Goal: Task Accomplishment & Management: Use online tool/utility

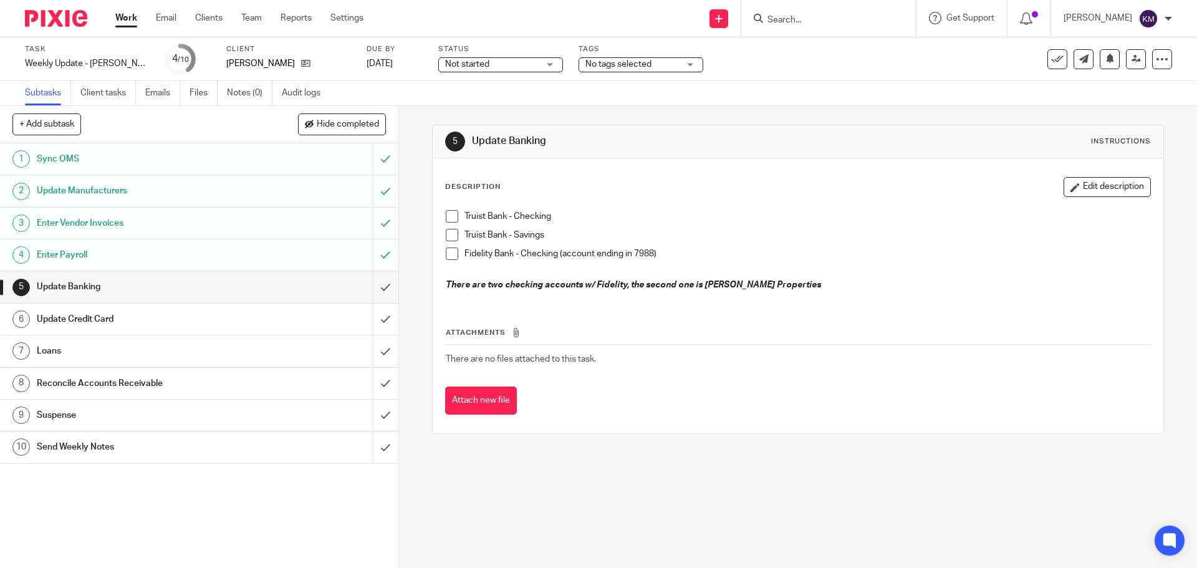
drag, startPoint x: 448, startPoint y: 221, endPoint x: 448, endPoint y: 241, distance: 19.9
click at [448, 221] on span at bounding box center [452, 216] width 12 height 12
click at [446, 241] on li "Truist Bank - Savings" at bounding box center [798, 238] width 704 height 19
click at [446, 234] on span at bounding box center [452, 235] width 12 height 12
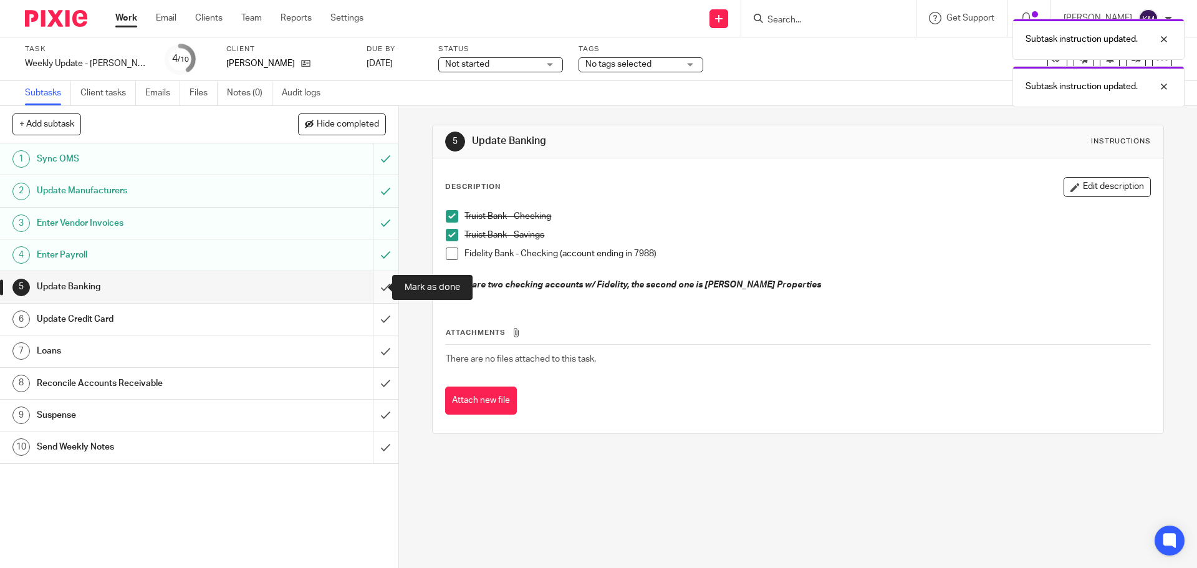
click at [378, 287] on input "submit" at bounding box center [199, 286] width 398 height 31
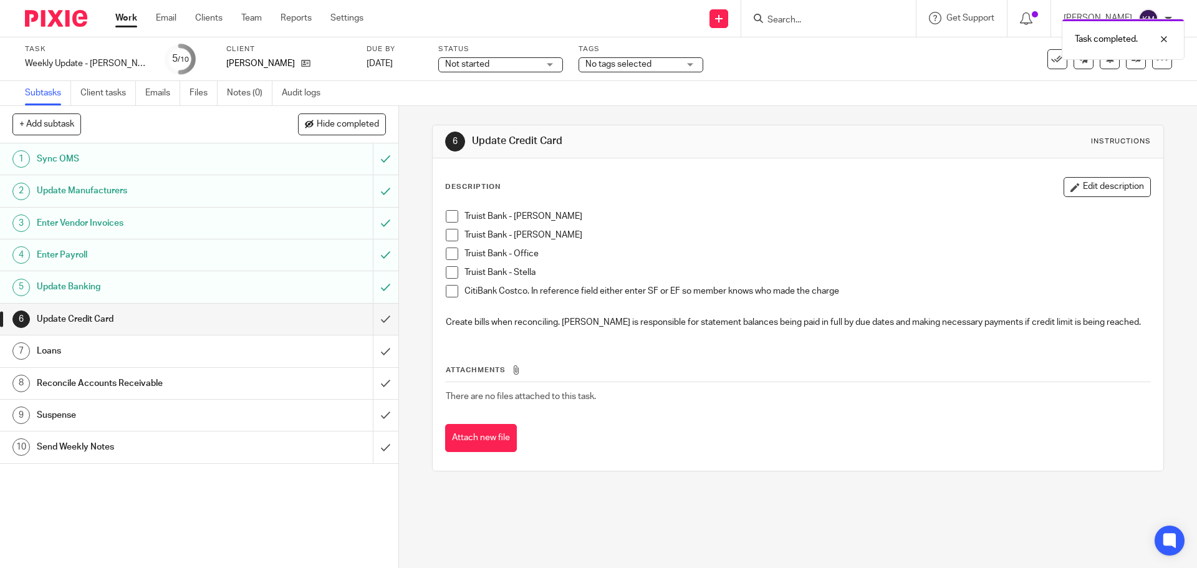
click at [446, 216] on span at bounding box center [452, 216] width 12 height 12
click at [446, 233] on span at bounding box center [452, 235] width 12 height 12
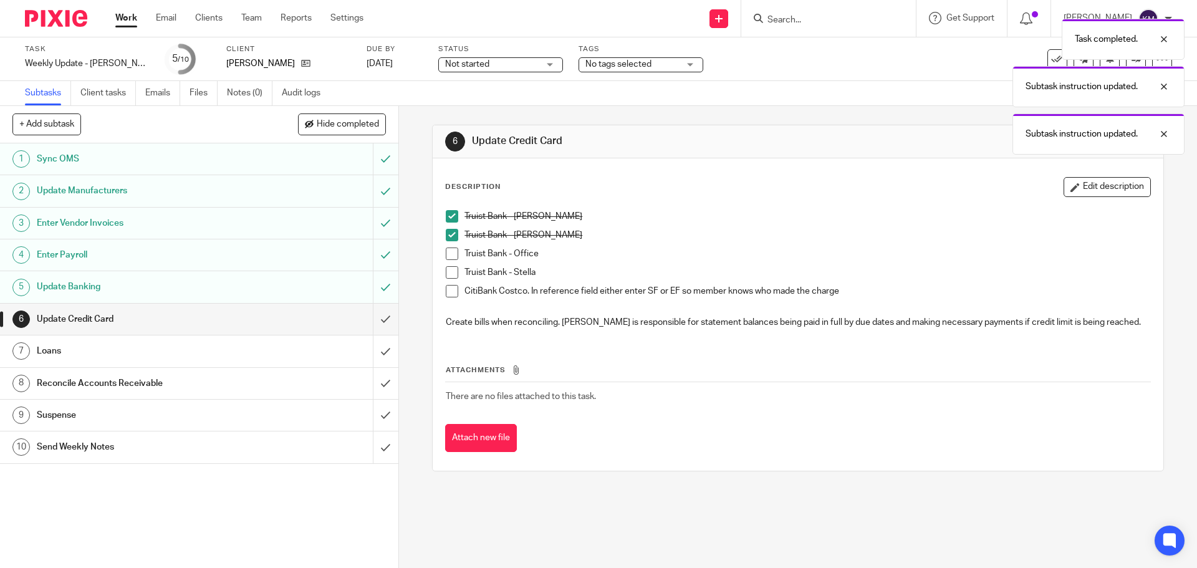
click at [446, 254] on span at bounding box center [452, 253] width 12 height 12
click at [446, 271] on span at bounding box center [452, 272] width 12 height 12
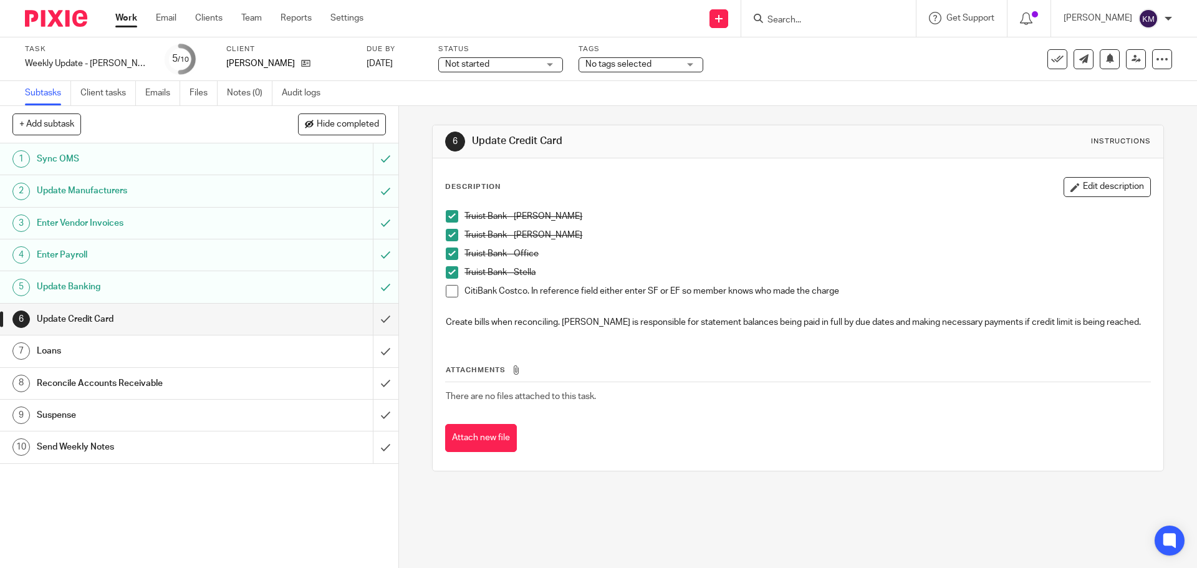
click at [448, 294] on span at bounding box center [452, 291] width 12 height 12
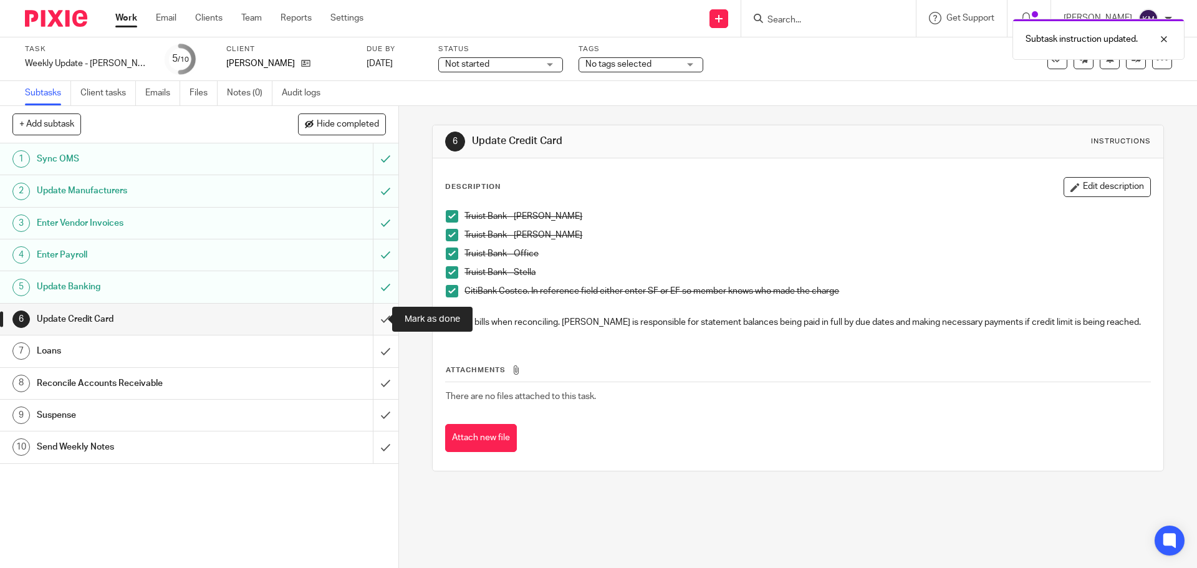
click at [370, 320] on input "submit" at bounding box center [199, 319] width 398 height 31
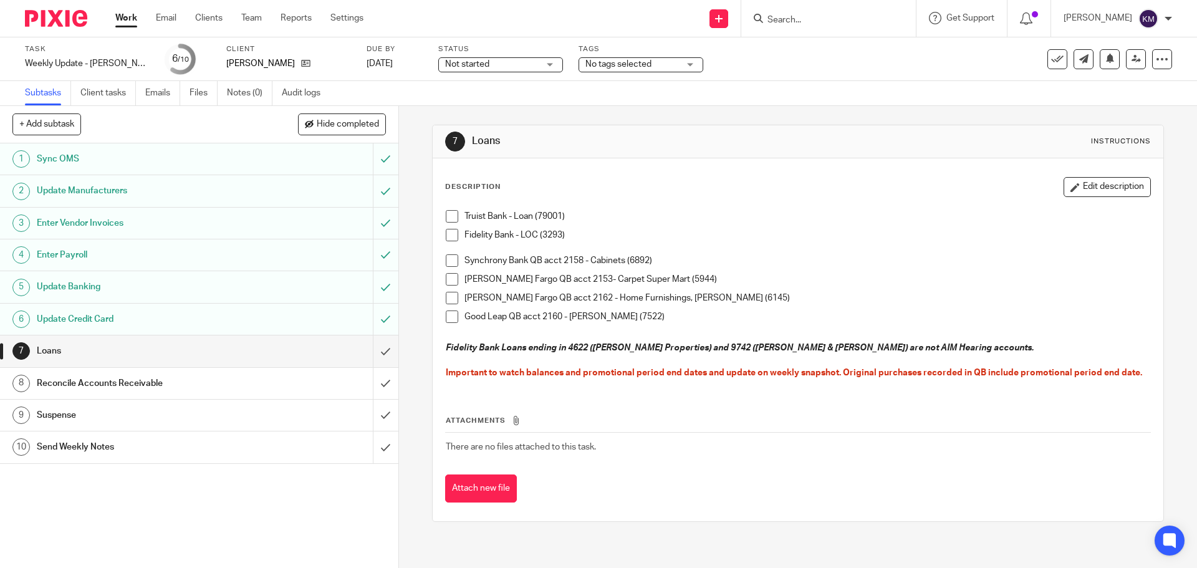
click at [452, 283] on span at bounding box center [452, 279] width 12 height 12
click at [447, 295] on span at bounding box center [452, 298] width 12 height 12
click at [446, 317] on span at bounding box center [452, 316] width 12 height 12
click at [450, 256] on span at bounding box center [452, 260] width 12 height 12
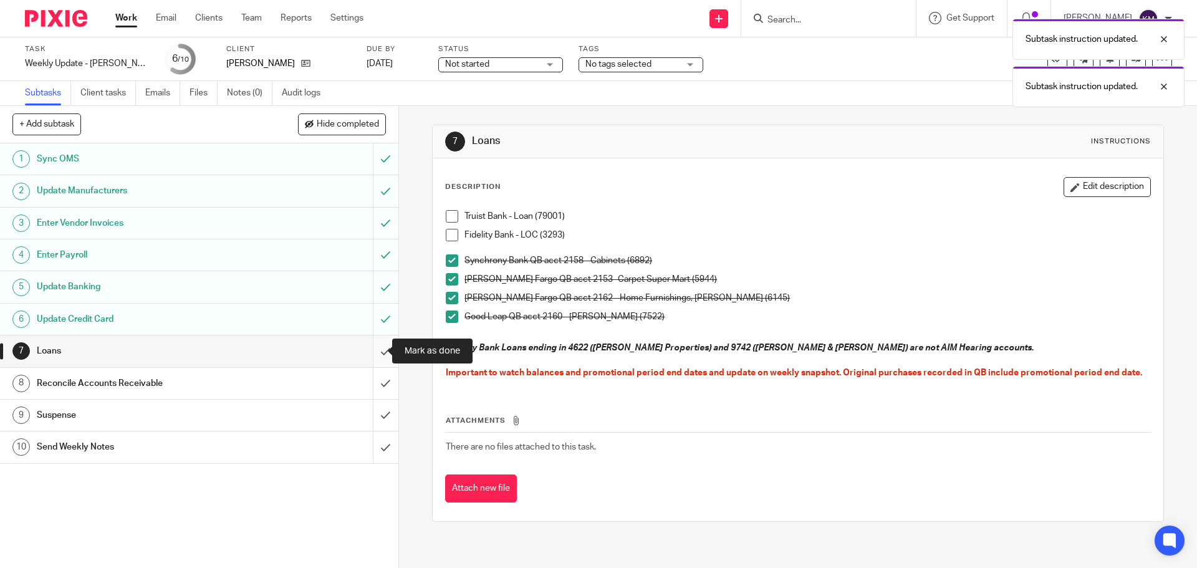
click at [374, 351] on input "submit" at bounding box center [199, 350] width 398 height 31
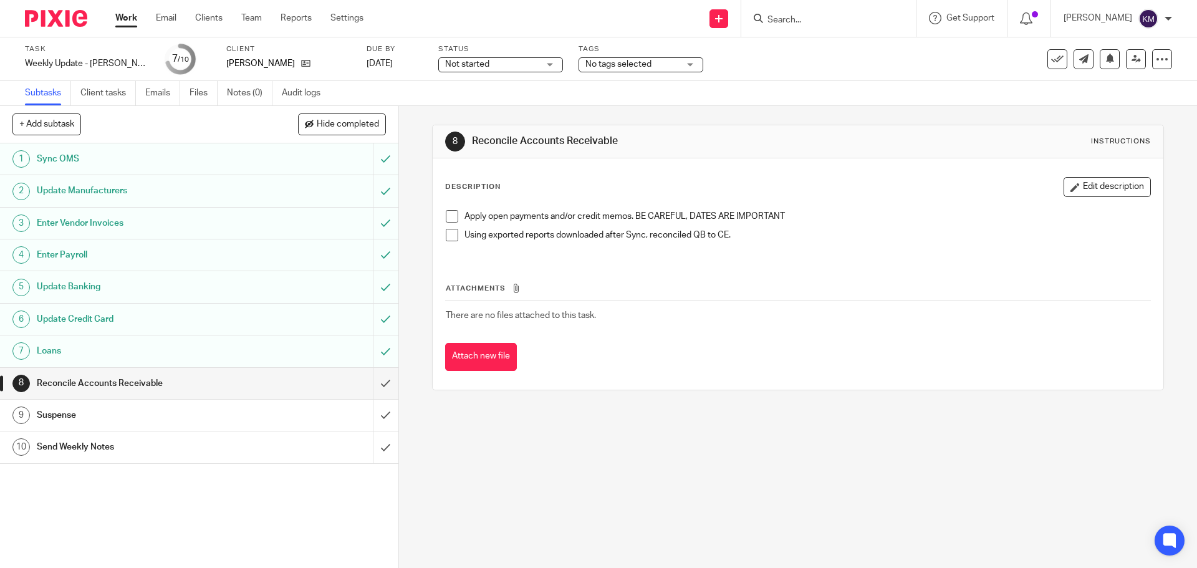
click at [448, 214] on span at bounding box center [452, 216] width 12 height 12
click at [446, 236] on span at bounding box center [452, 235] width 12 height 12
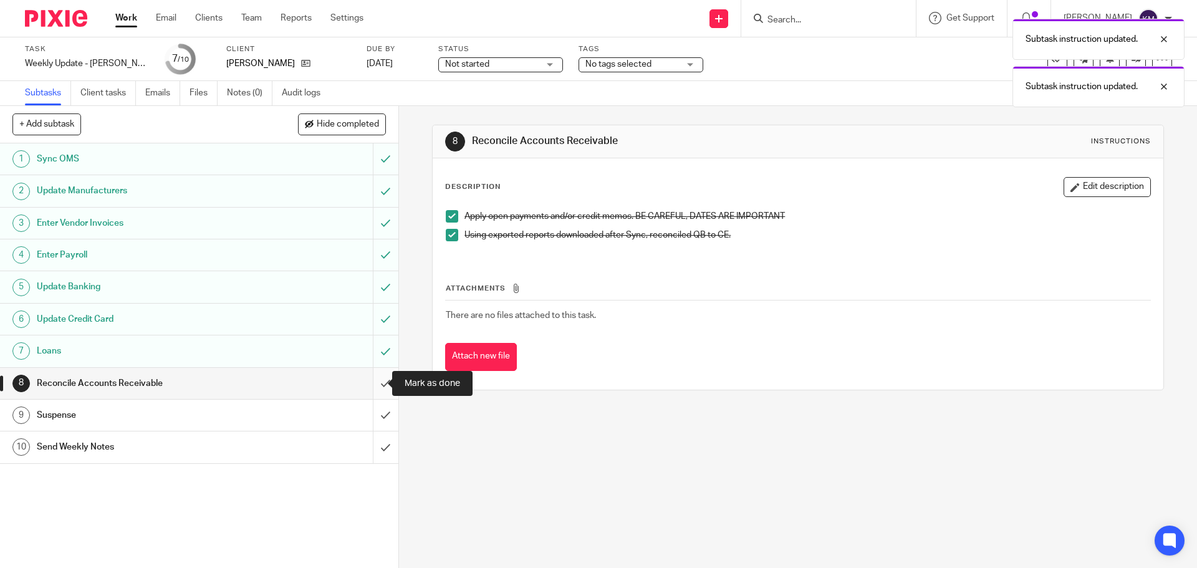
click at [373, 385] on input "submit" at bounding box center [199, 383] width 398 height 31
